Goal: Task Accomplishment & Management: Use online tool/utility

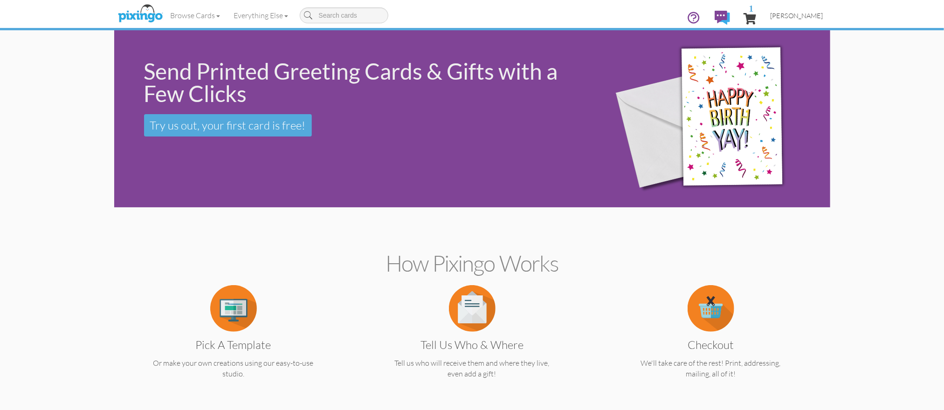
click at [796, 16] on span "[PERSON_NAME]" at bounding box center [796, 16] width 53 height 8
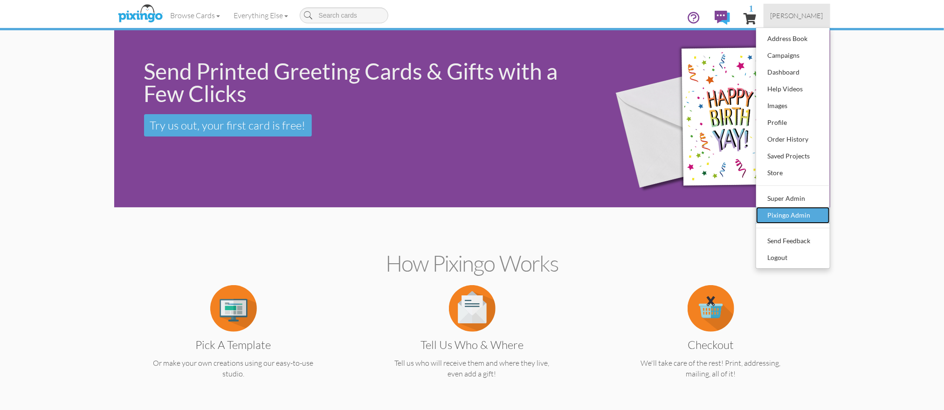
click at [781, 217] on div "Pixingo Admin" at bounding box center [792, 215] width 55 height 14
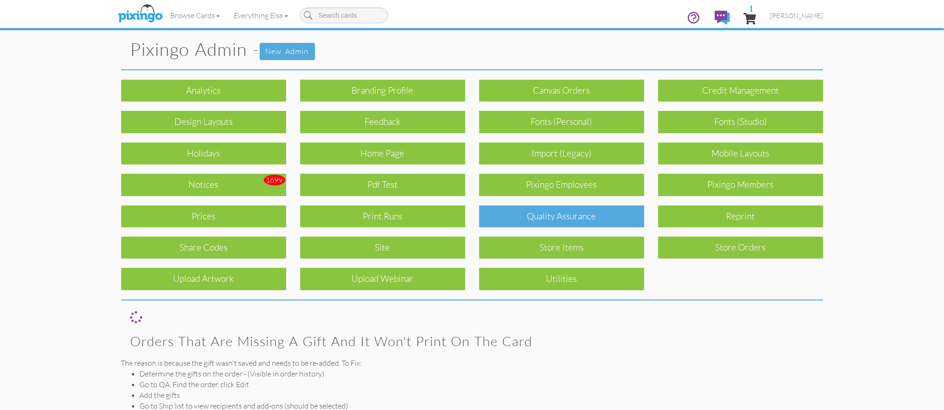
click at [598, 221] on div "Quality Assurance" at bounding box center [561, 217] width 165 height 22
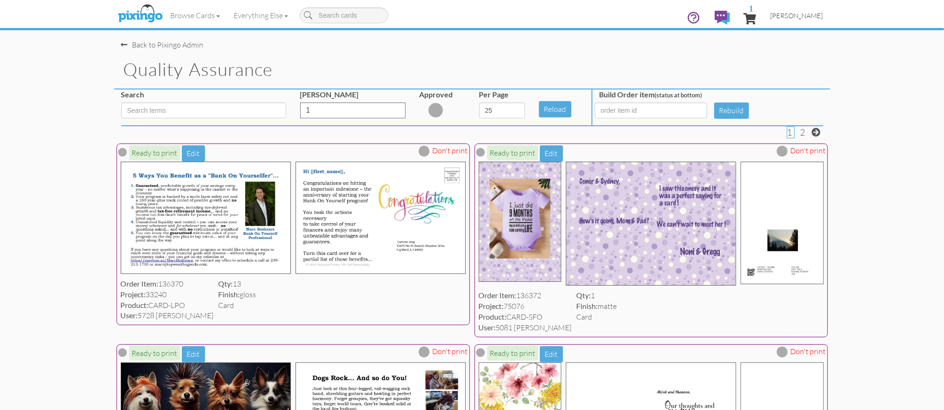
click at [815, 16] on span "[PERSON_NAME]" at bounding box center [796, 16] width 53 height 8
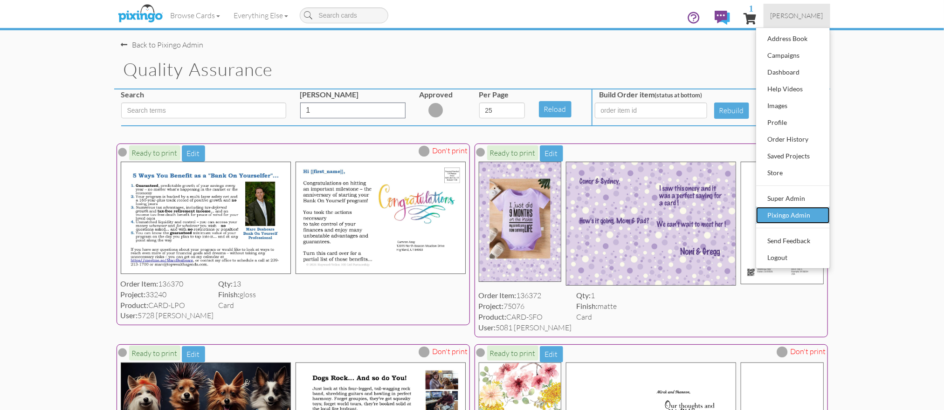
click at [797, 211] on div "Pixingo Admin" at bounding box center [792, 215] width 55 height 14
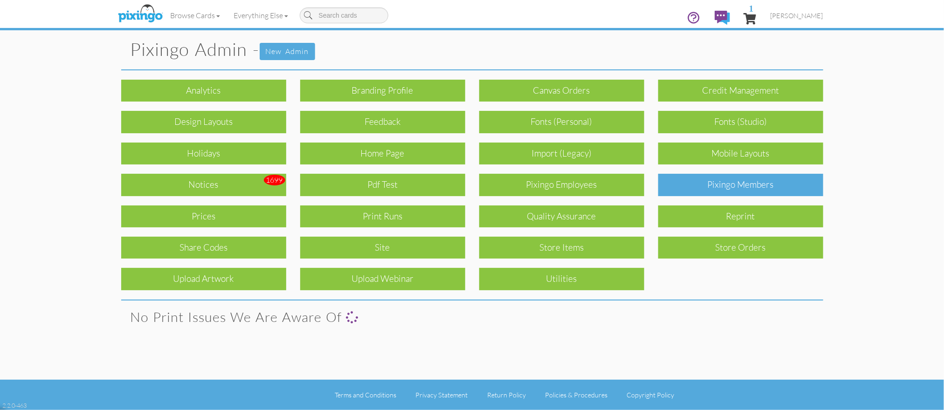
click at [758, 187] on div "Pixingo Members" at bounding box center [740, 185] width 165 height 22
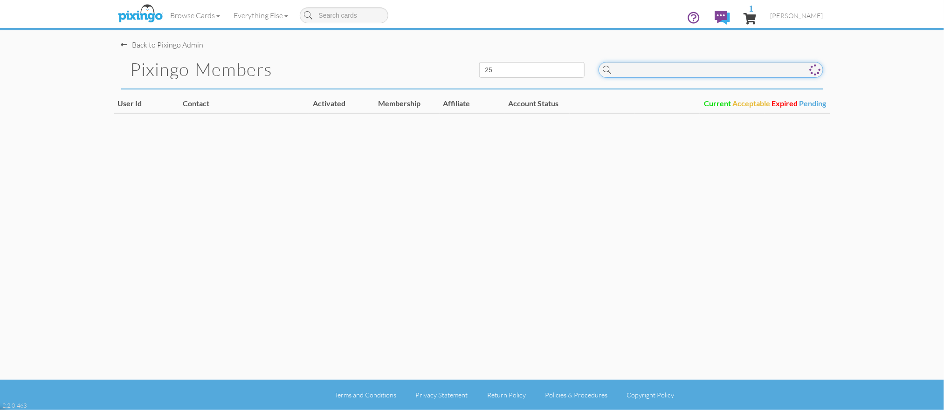
click at [650, 75] on input at bounding box center [710, 70] width 225 height 16
click at [656, 75] on input "precept" at bounding box center [710, 70] width 225 height 16
type input "p"
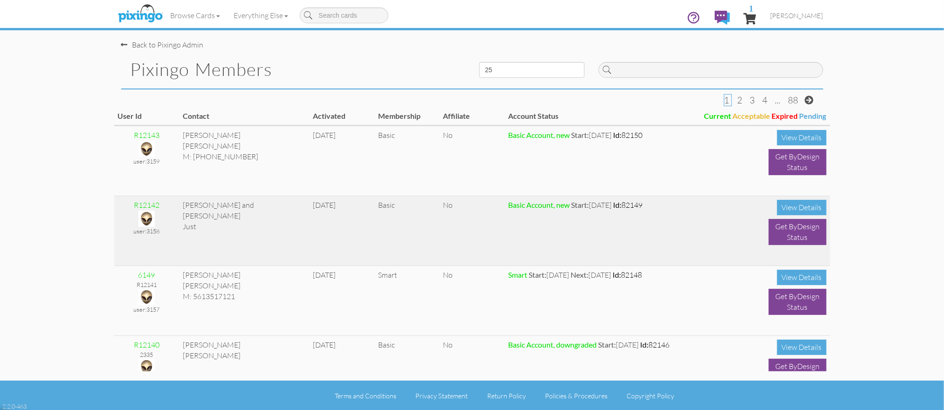
click at [722, 257] on td "Basic Account, new Start: [DATE] Id: 82149" at bounding box center [634, 231] width 261 height 70
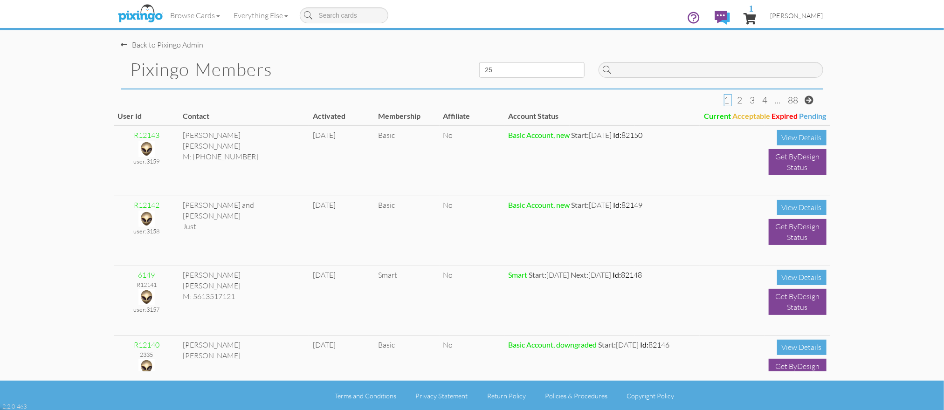
click at [794, 17] on span "[PERSON_NAME]" at bounding box center [796, 16] width 53 height 8
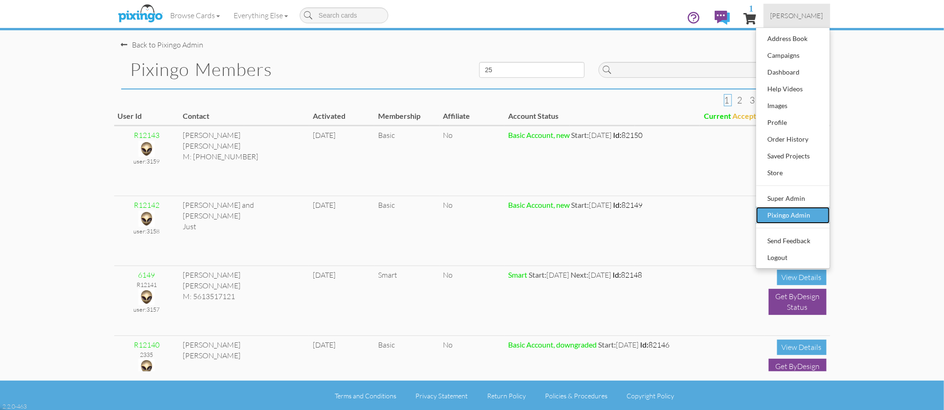
click at [770, 214] on div "Pixingo Admin" at bounding box center [792, 215] width 55 height 14
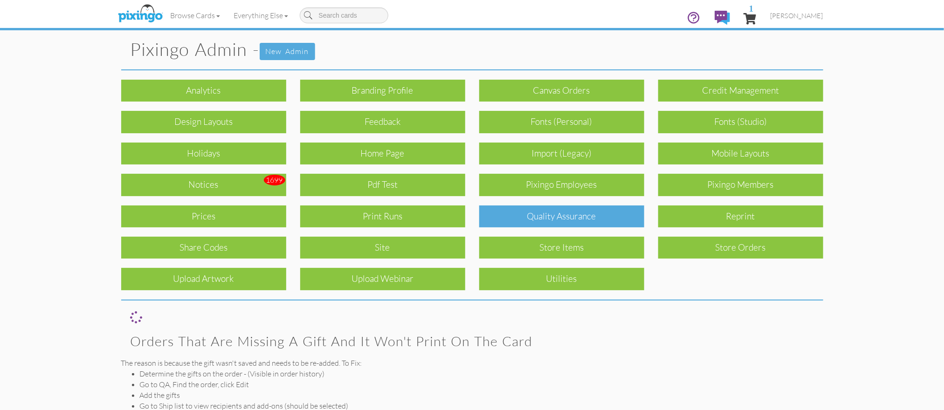
click at [602, 209] on div "Quality Assurance" at bounding box center [561, 217] width 165 height 22
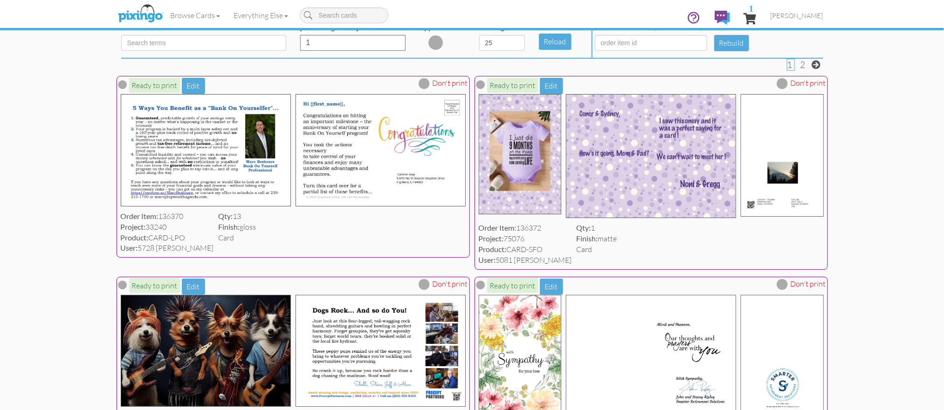
scroll to position [69, 0]
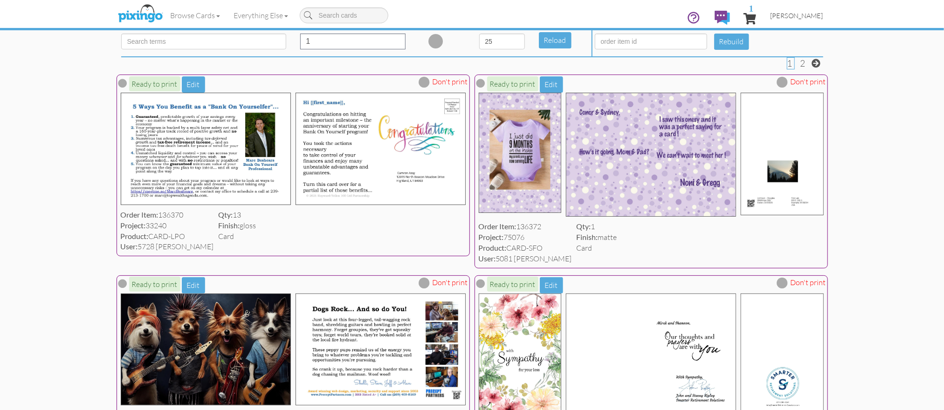
click at [804, 19] on span "[PERSON_NAME]" at bounding box center [796, 16] width 53 height 8
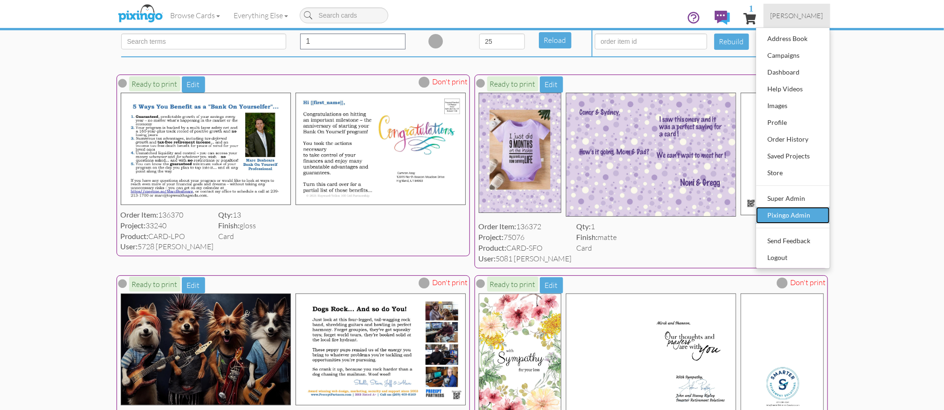
click at [778, 213] on div "Pixingo Admin" at bounding box center [792, 215] width 55 height 14
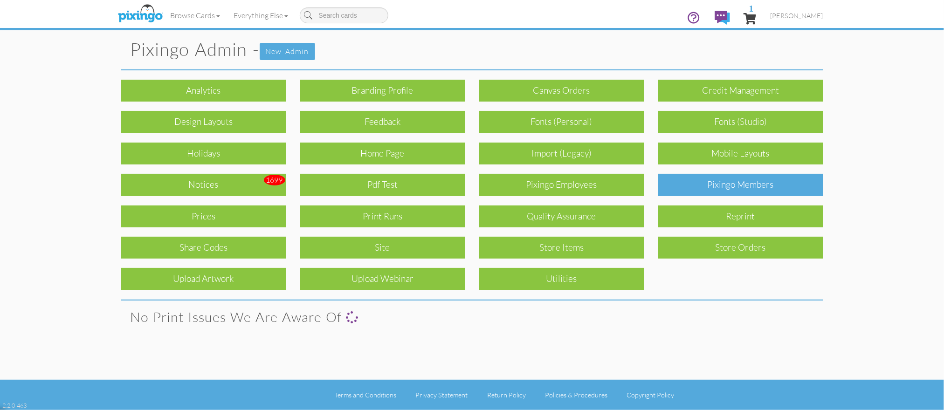
click at [762, 193] on div "Pixingo Members" at bounding box center [740, 185] width 165 height 22
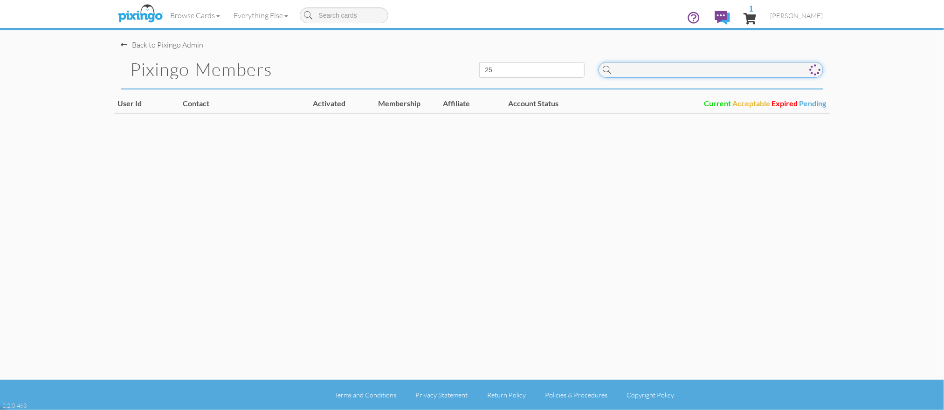
click at [636, 71] on input at bounding box center [710, 70] width 225 height 16
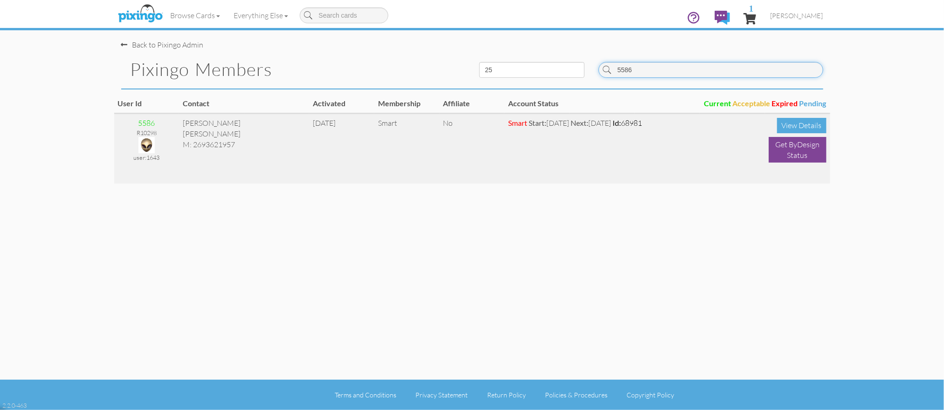
type input "5586"
click at [144, 145] on img at bounding box center [146, 145] width 16 height 16
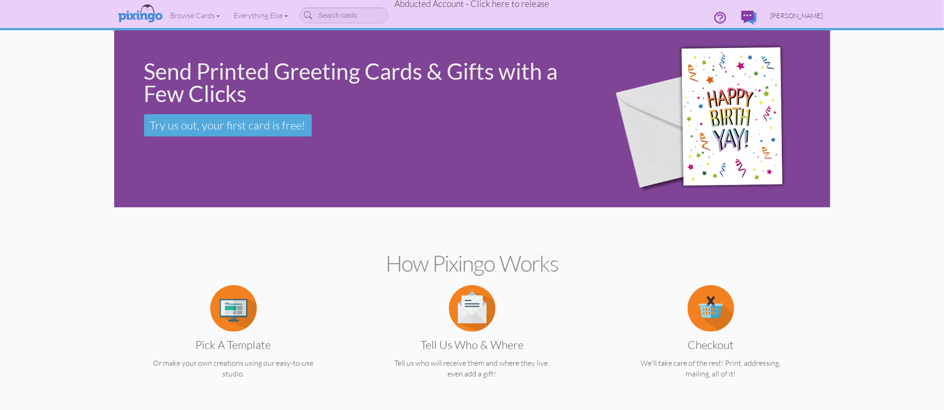
click at [790, 13] on span "[PERSON_NAME]" at bounding box center [796, 16] width 53 height 8
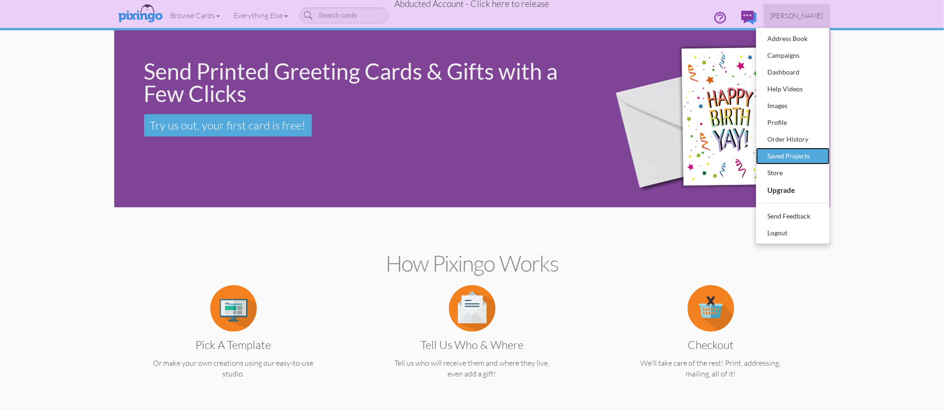
click at [804, 150] on div "Saved Projects" at bounding box center [792, 156] width 55 height 14
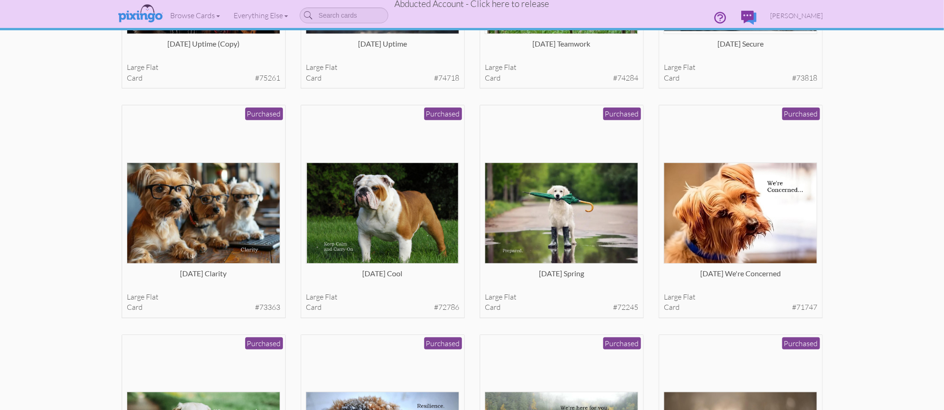
scroll to position [50, 0]
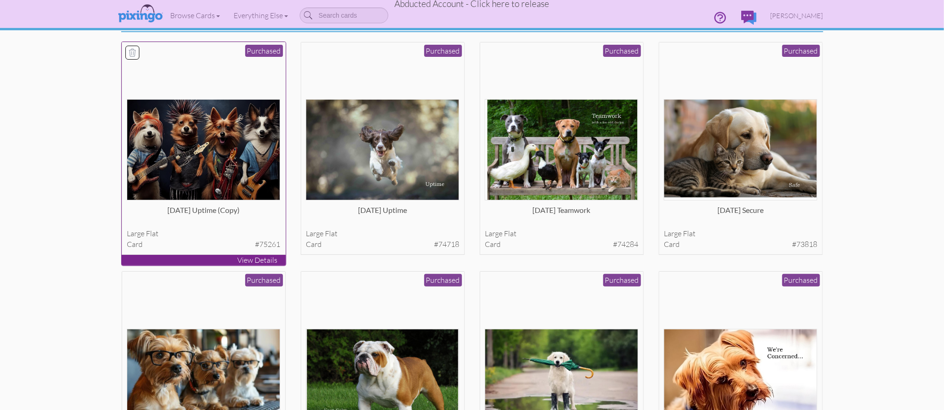
click at [211, 162] on img at bounding box center [203, 149] width 153 height 101
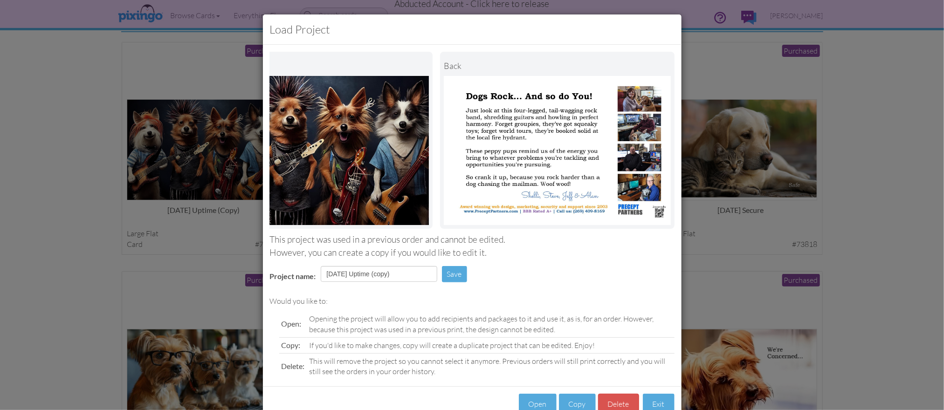
scroll to position [26, 0]
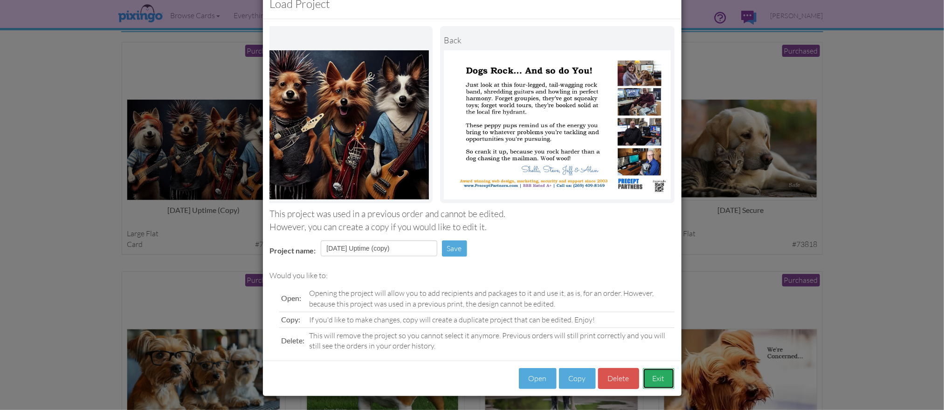
click at [657, 378] on button "Exit" at bounding box center [659, 378] width 32 height 21
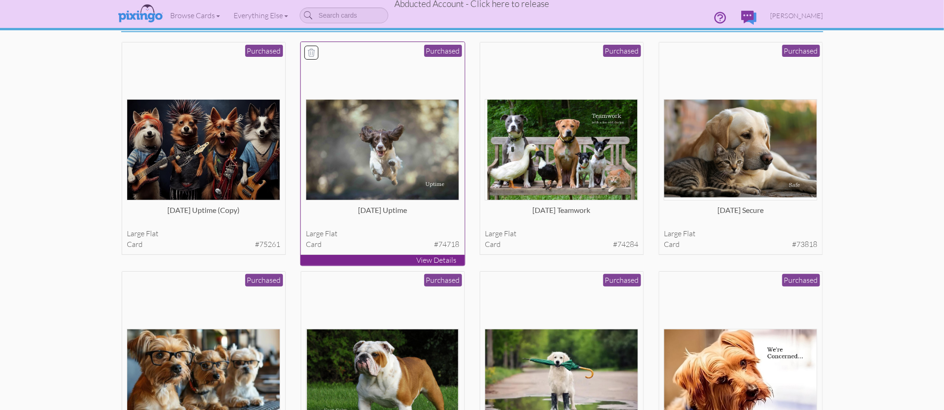
click at [395, 192] on img at bounding box center [382, 149] width 153 height 101
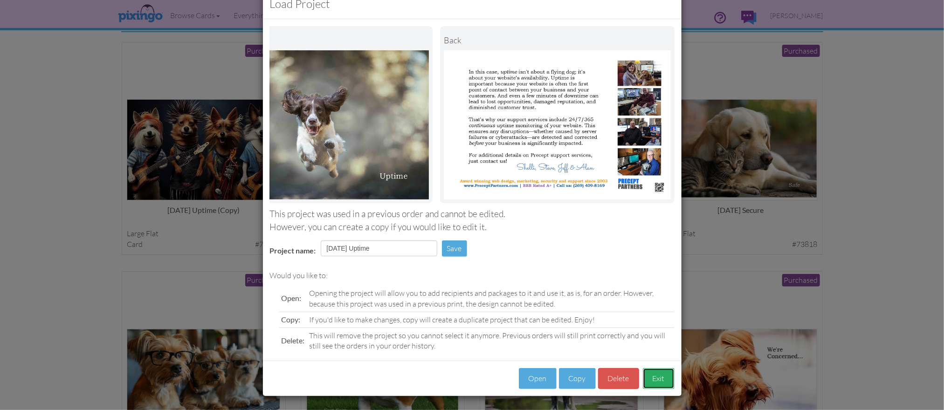
click at [669, 375] on button "Exit" at bounding box center [659, 378] width 32 height 21
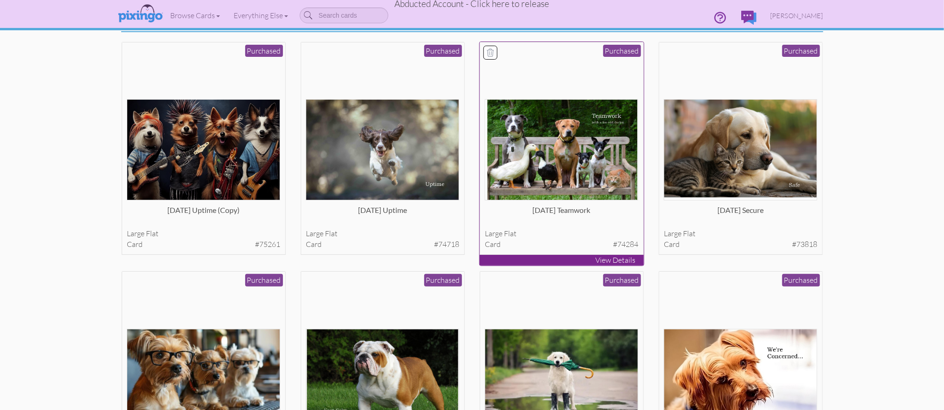
click at [614, 134] on img at bounding box center [561, 149] width 153 height 101
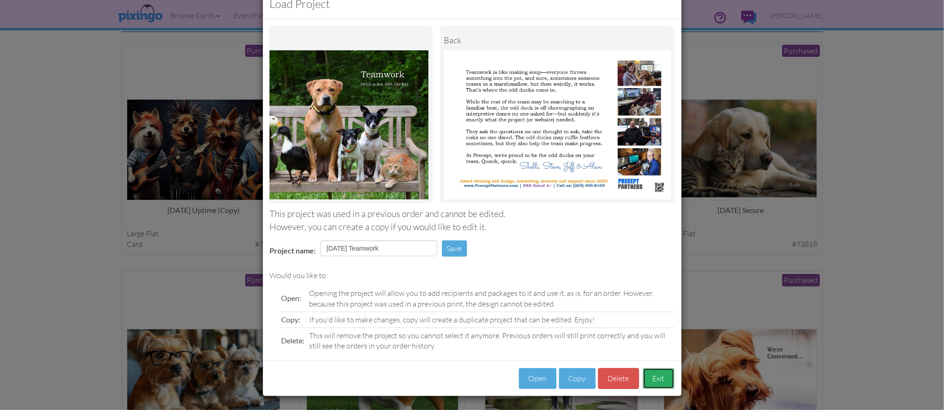
click at [661, 375] on button "Exit" at bounding box center [659, 378] width 32 height 21
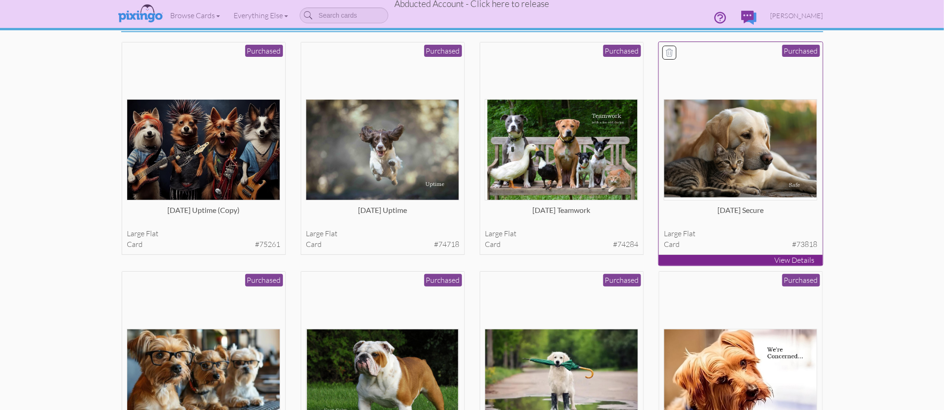
click at [770, 173] on img at bounding box center [740, 149] width 153 height 101
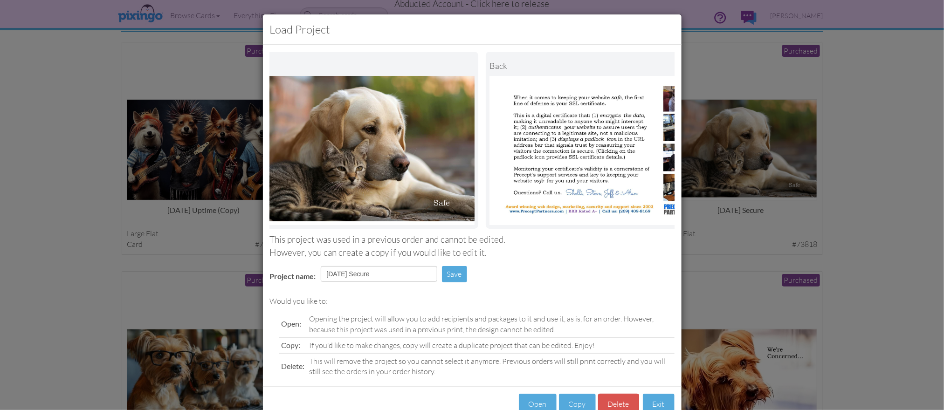
scroll to position [0, 71]
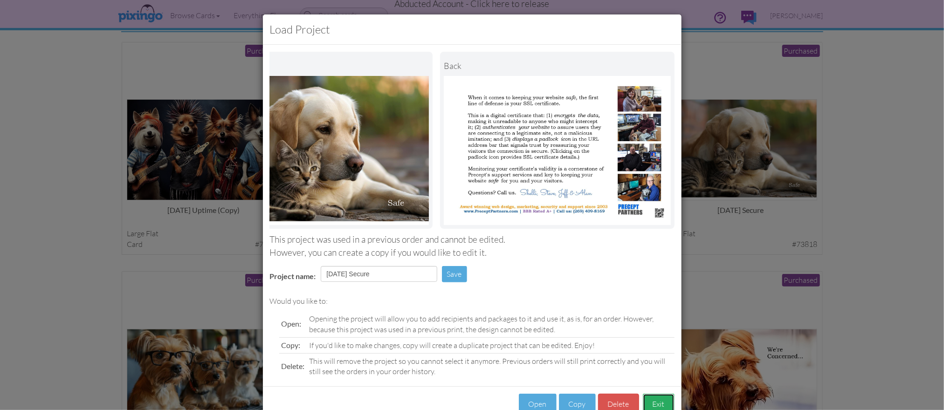
click at [652, 404] on button "Exit" at bounding box center [659, 404] width 32 height 21
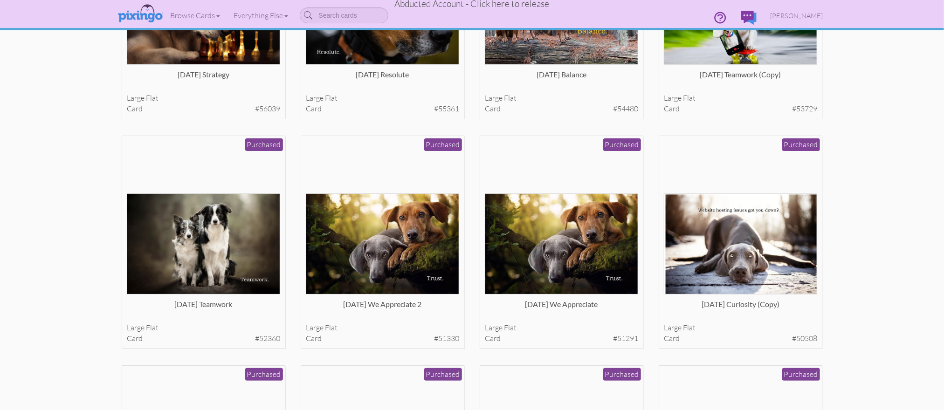
scroll to position [2023, 0]
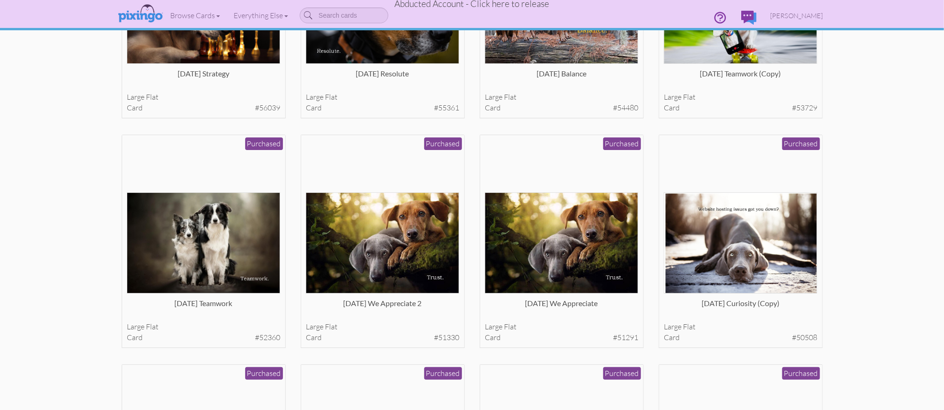
click at [461, 4] on span "Abducted Account - Click here to release" at bounding box center [472, 3] width 155 height 11
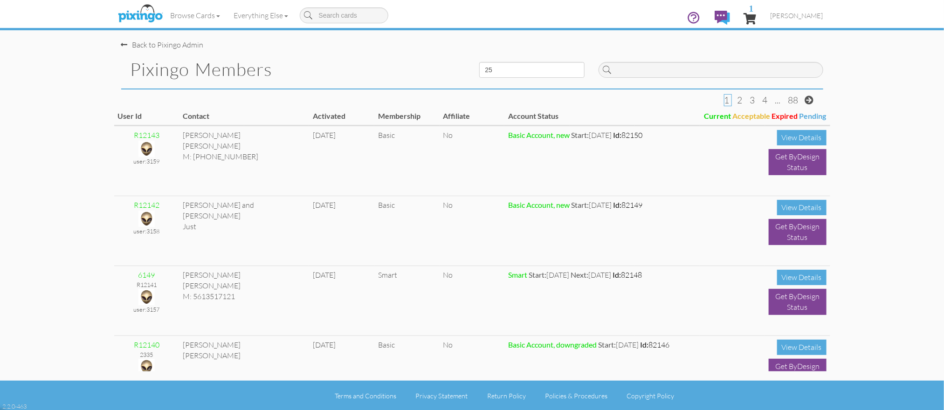
click at [384, 42] on div "Back to Pixingo Admin" at bounding box center [475, 40] width 709 height 20
click at [145, 16] on img at bounding box center [140, 13] width 49 height 23
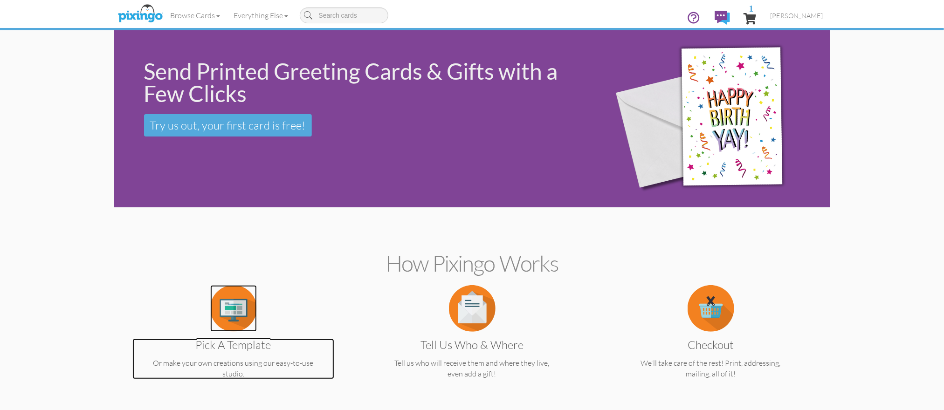
click at [226, 322] on img at bounding box center [233, 308] width 47 height 47
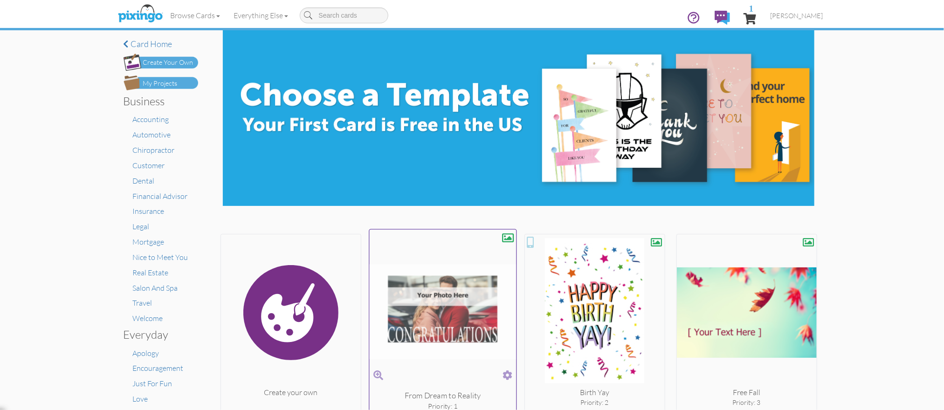
click at [398, 322] on img at bounding box center [442, 311] width 147 height 157
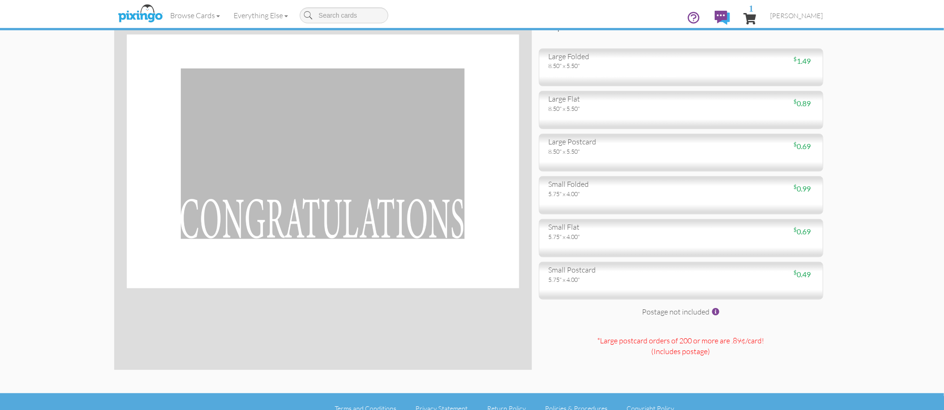
scroll to position [91, 0]
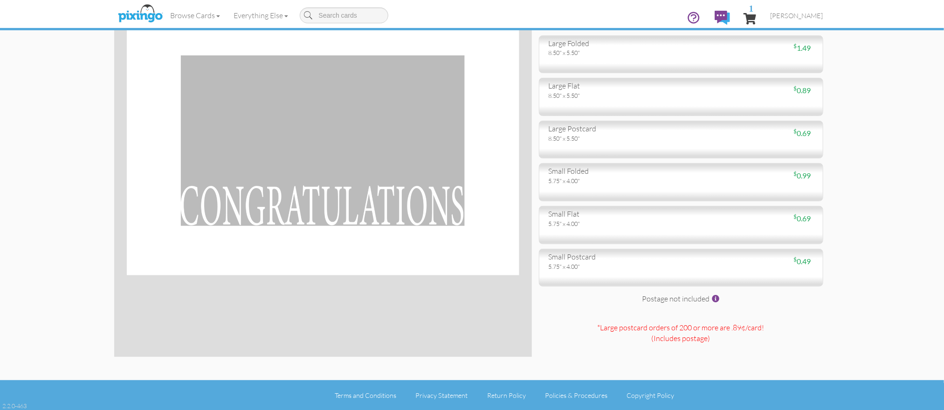
click at [716, 298] on span at bounding box center [715, 298] width 7 height 7
